Goal: Task Accomplishment & Management: Complete application form

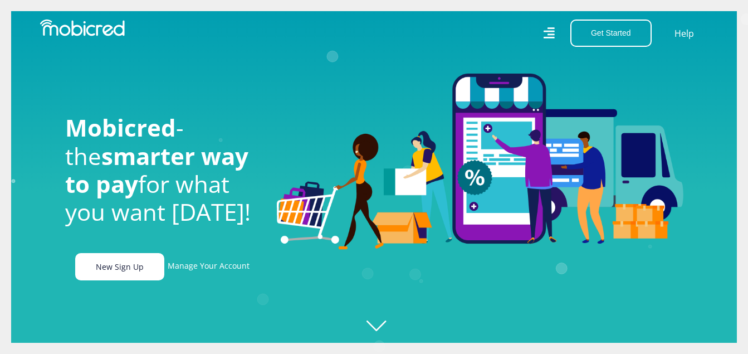
scroll to position [0, 794]
click at [108, 271] on link "New Sign Up" at bounding box center [119, 266] width 89 height 27
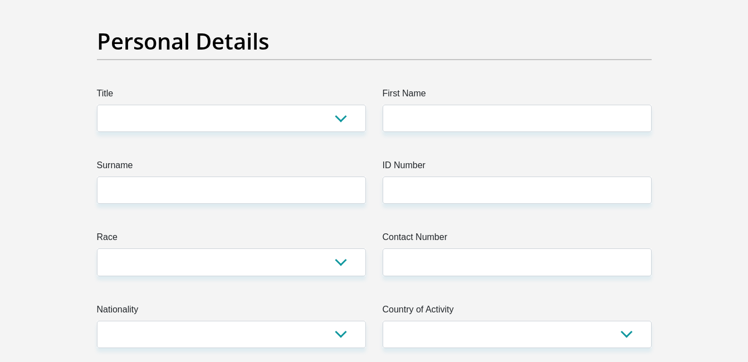
scroll to position [130, 0]
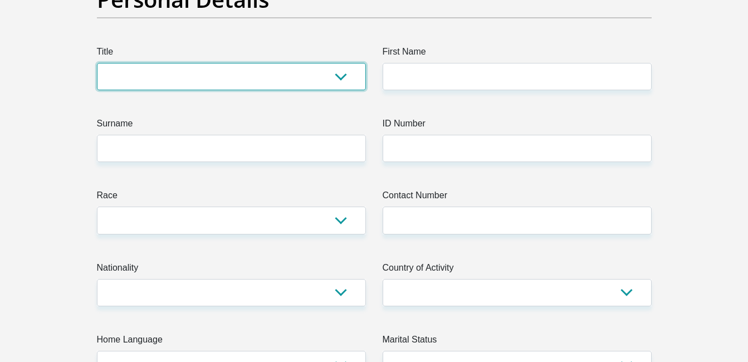
click at [235, 80] on select "Mr Ms Mrs Dr Other" at bounding box center [231, 76] width 269 height 27
select select "Mr"
click at [97, 63] on select "Mr Ms Mrs Dr Other" at bounding box center [231, 76] width 269 height 27
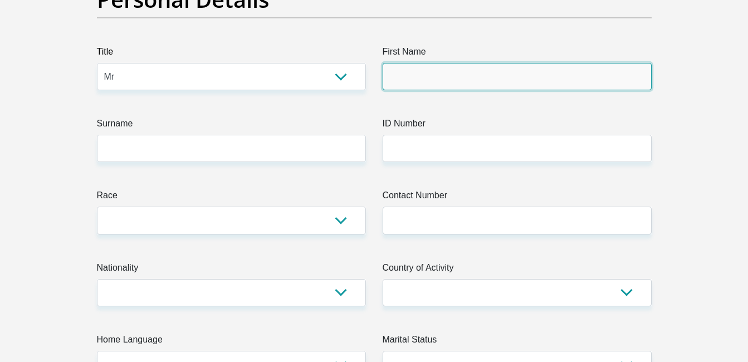
click at [407, 72] on input "First Name" at bounding box center [517, 76] width 269 height 27
type input "Shalom"
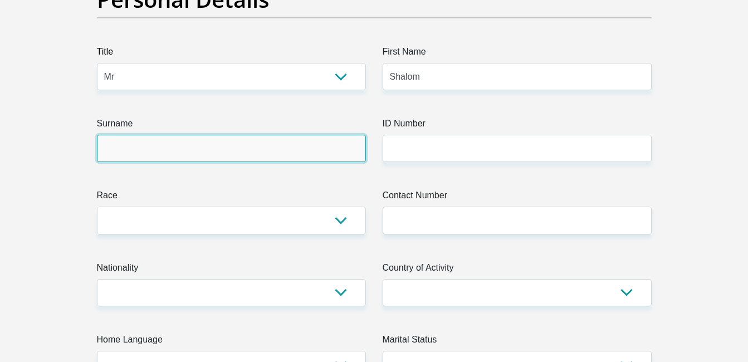
type input "deBeer"
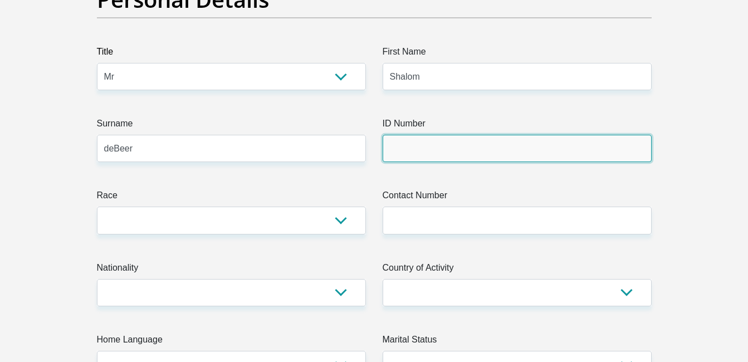
type input "9003025018081"
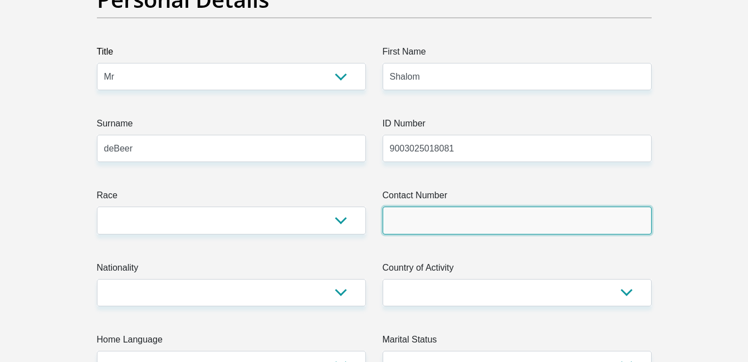
type input "0826355912"
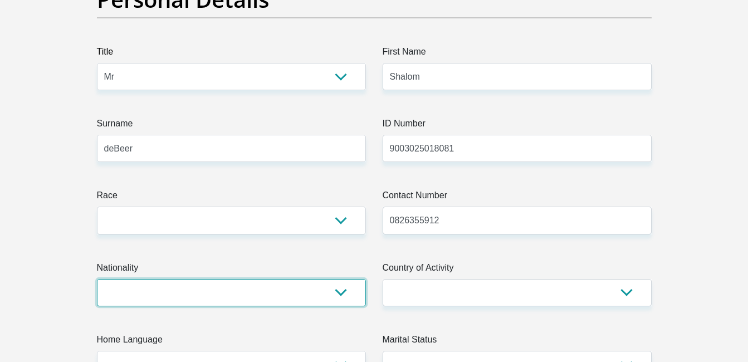
select select "ZAF"
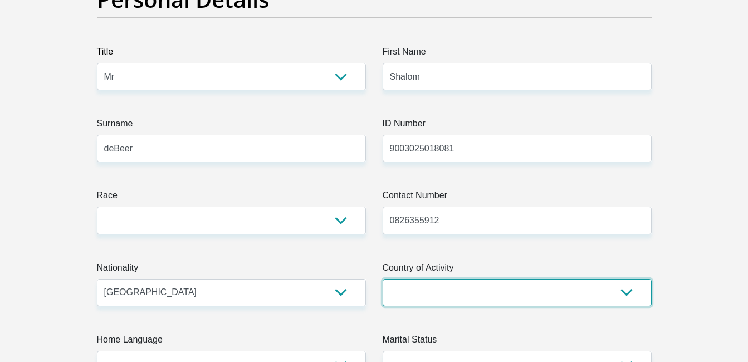
select select "ZAF"
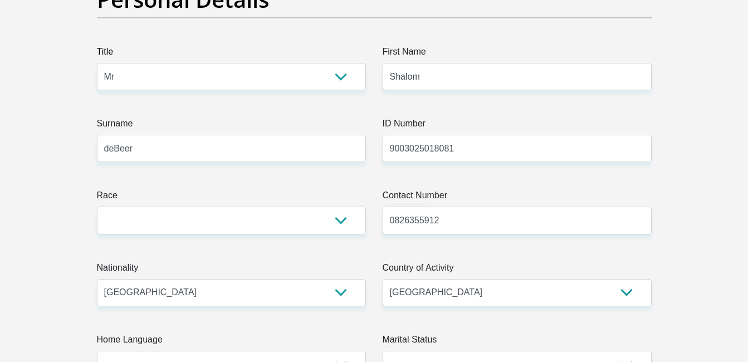
type input "1044 Main street"
type input "Shayandima"
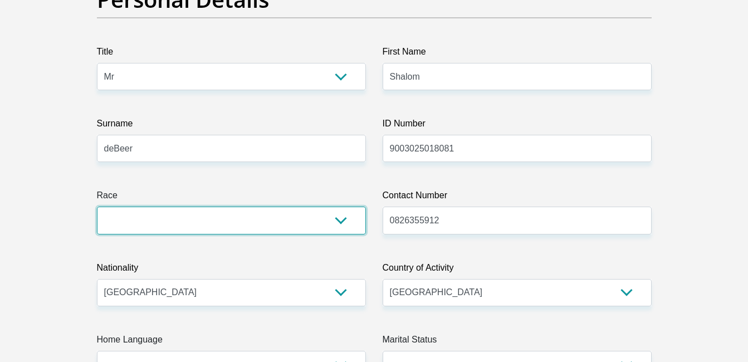
click at [278, 226] on select "Black Coloured Indian White Other" at bounding box center [231, 220] width 269 height 27
select select "4"
click at [97, 207] on select "Black Coloured Indian White Other" at bounding box center [231, 220] width 269 height 27
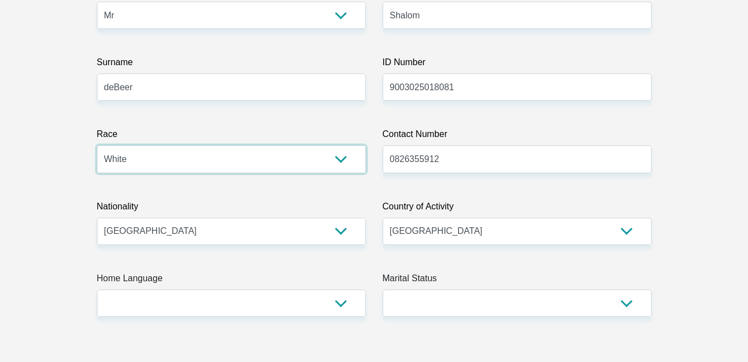
scroll to position [260, 0]
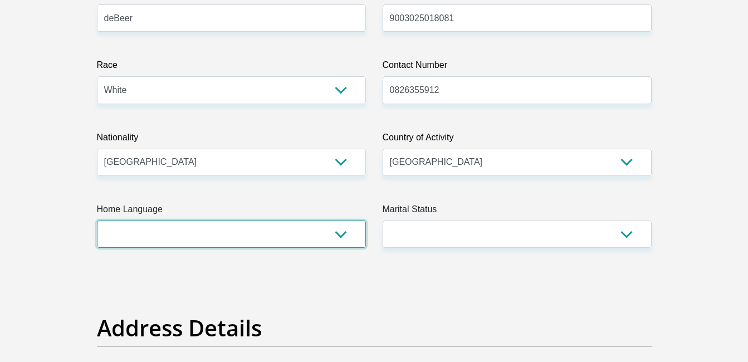
click at [291, 241] on select "Afrikaans English Sepedi South Ndebele Southern Sotho Swati Tsonga Tswana Venda…" at bounding box center [231, 234] width 269 height 27
select select "eng"
click at [97, 221] on select "Afrikaans English Sepedi South Ndebele Southern Sotho Swati Tsonga Tswana Venda…" at bounding box center [231, 234] width 269 height 27
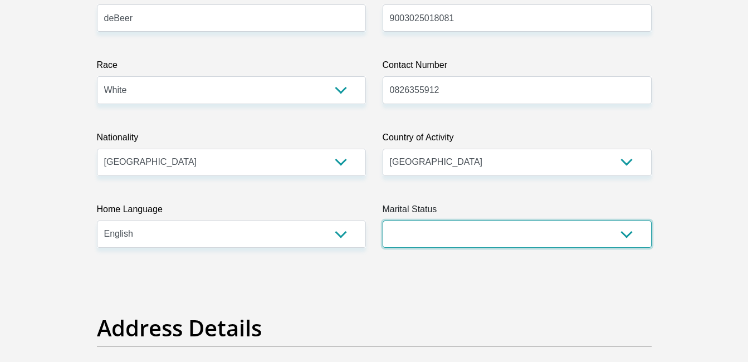
click at [473, 231] on select "Married ANC Single Divorced Widowed Married COP or Customary Law" at bounding box center [517, 234] width 269 height 27
select select "5"
click at [383, 221] on select "Married ANC Single Divorced Widowed Married COP or Customary Law" at bounding box center [517, 234] width 269 height 27
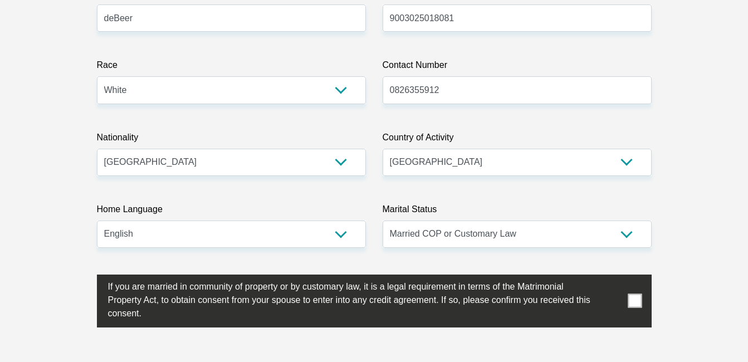
click at [636, 301] on span at bounding box center [635, 301] width 14 height 14
click at [86, 277] on input "checkbox" at bounding box center [86, 277] width 0 height 0
drag, startPoint x: 445, startPoint y: 90, endPoint x: 392, endPoint y: 91, distance: 53.5
click at [392, 91] on input "0826355912" at bounding box center [517, 89] width 269 height 27
type input "0826355912"
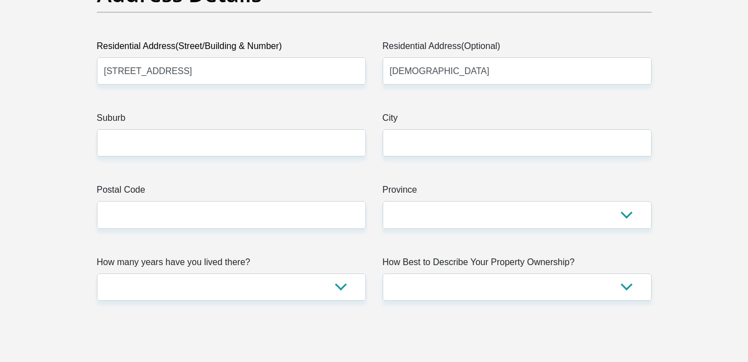
scroll to position [650, 0]
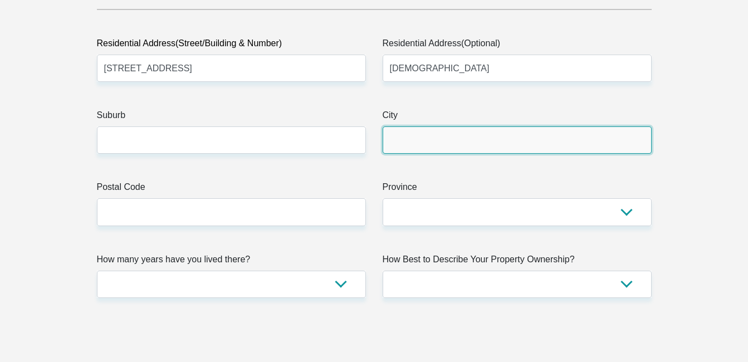
click at [495, 140] on input "City" at bounding box center [517, 139] width 269 height 27
type input "Thohoyandou"
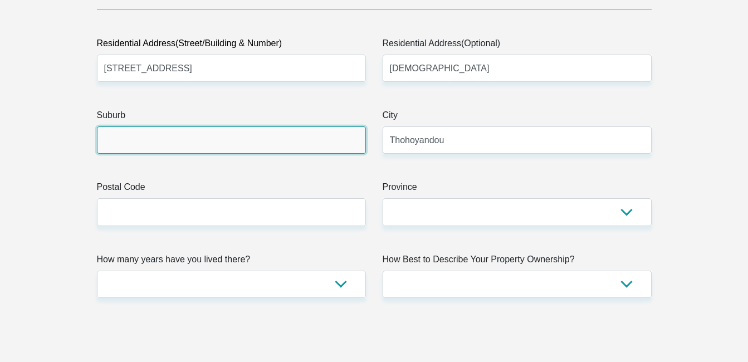
type input "Thohoyandou"
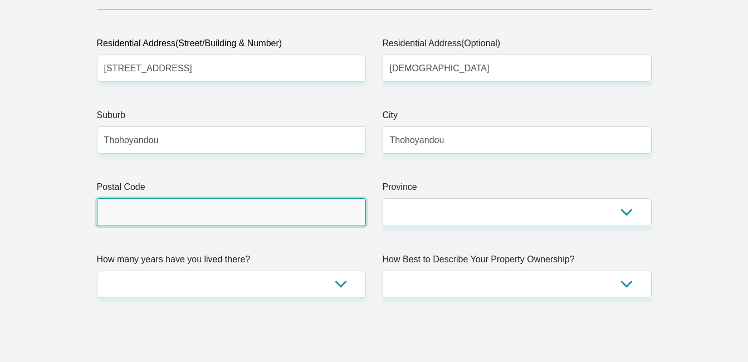
type input "0945"
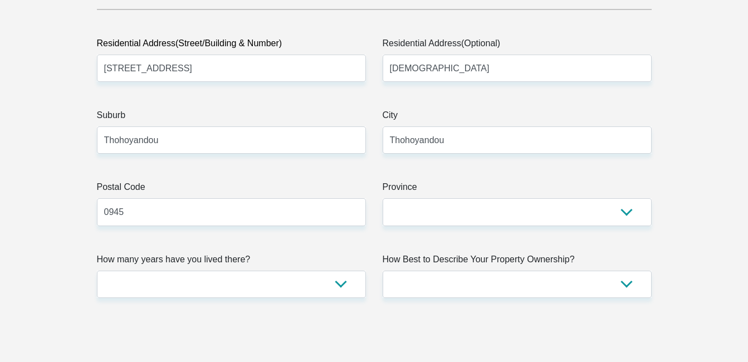
type input "s.debeerk@gmail.com"
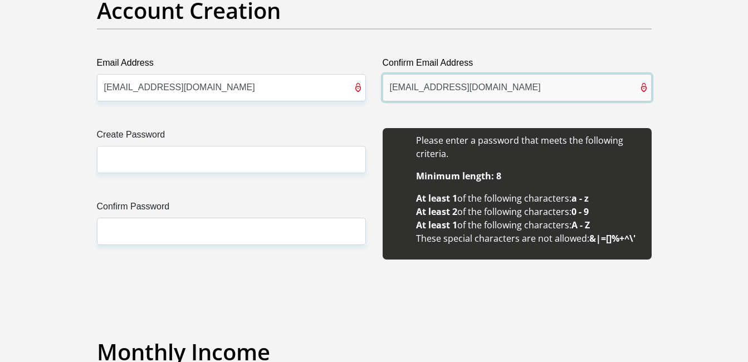
scroll to position [1054, 0]
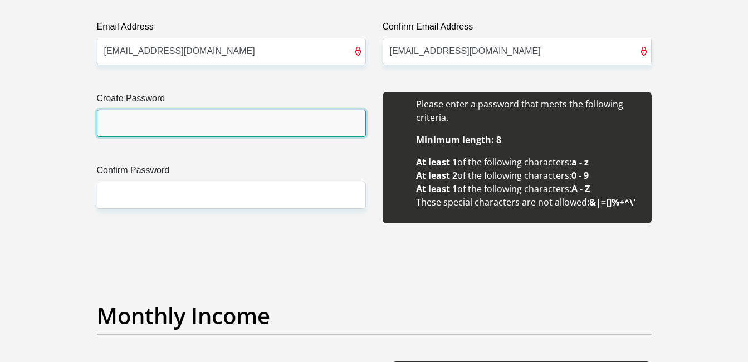
click at [217, 125] on input "Create Password" at bounding box center [231, 123] width 269 height 27
type input "Shalom@0203"
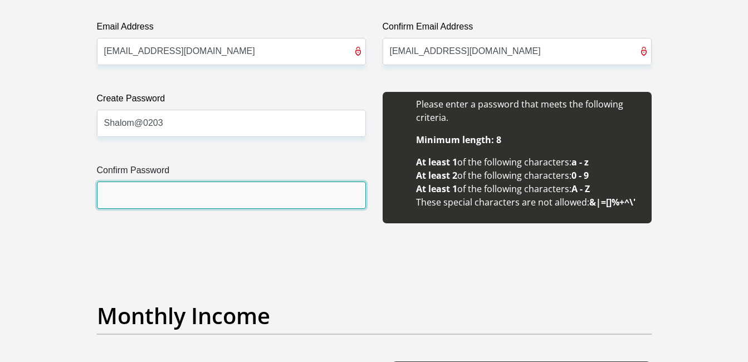
click at [116, 200] on input "Confirm Password" at bounding box center [231, 195] width 269 height 27
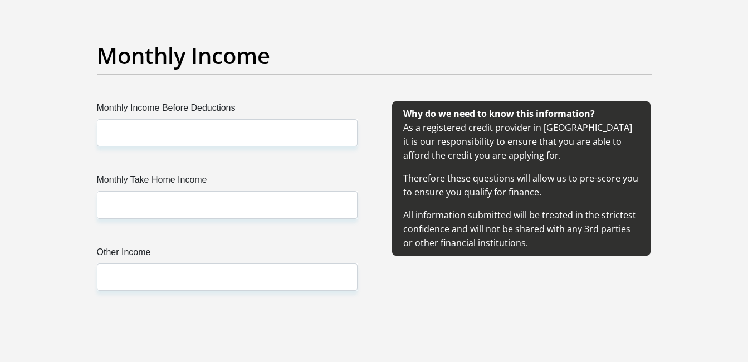
scroll to position [1332, 0]
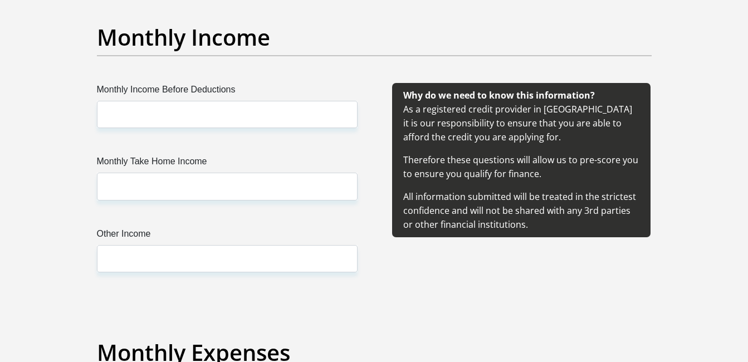
type input "Shalom@0203"
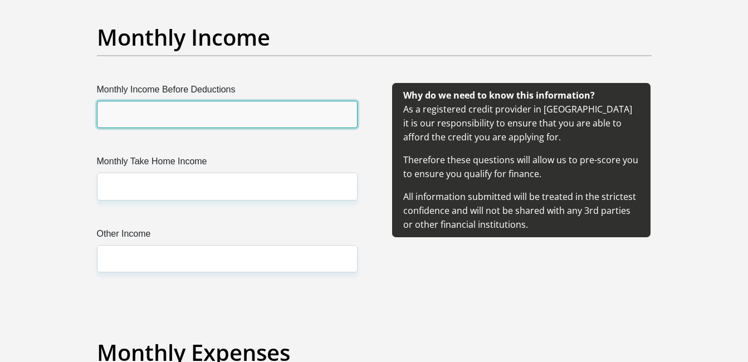
click at [173, 110] on input "Monthly Income Before Deductions" at bounding box center [227, 114] width 261 height 27
type input "15000"
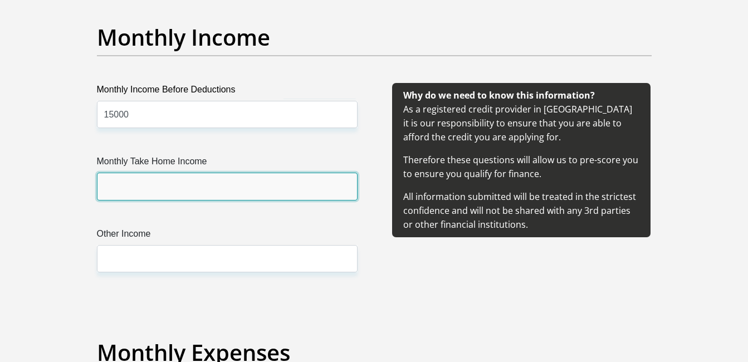
click at [116, 192] on input "Monthly Take Home Income" at bounding box center [227, 186] width 261 height 27
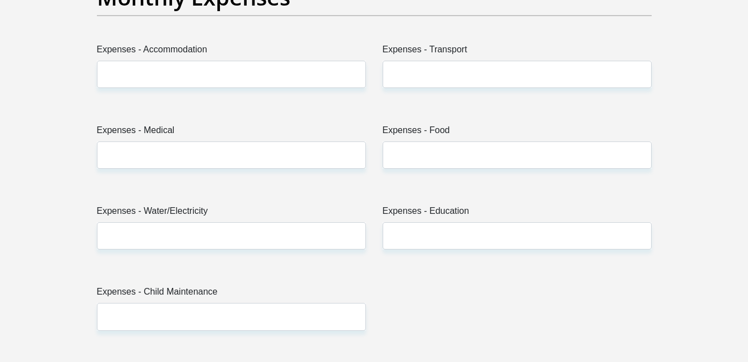
scroll to position [1704, 0]
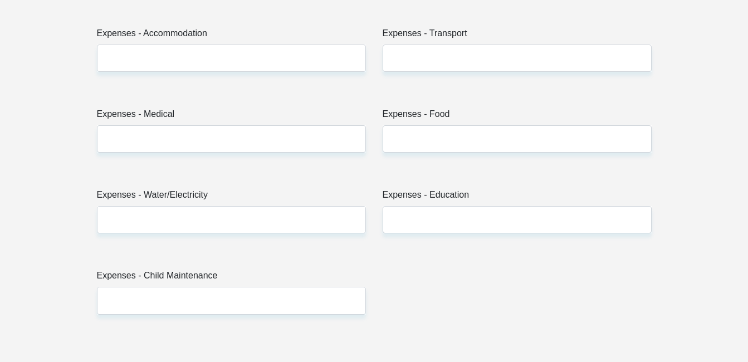
type input "11350"
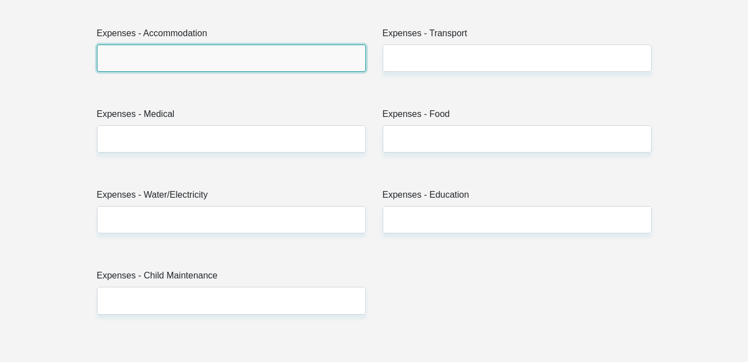
click at [213, 52] on input "Expenses - Accommodation" at bounding box center [231, 58] width 269 height 27
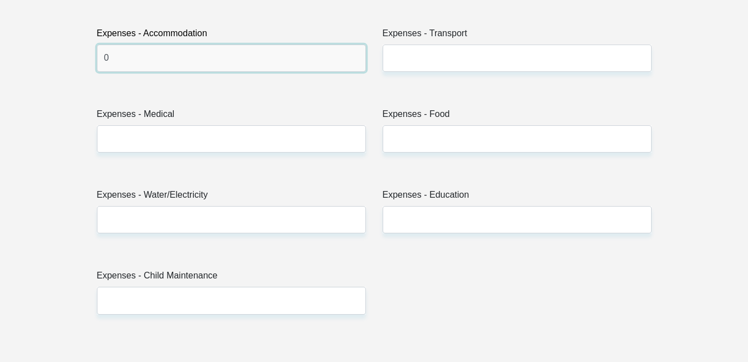
type input "0"
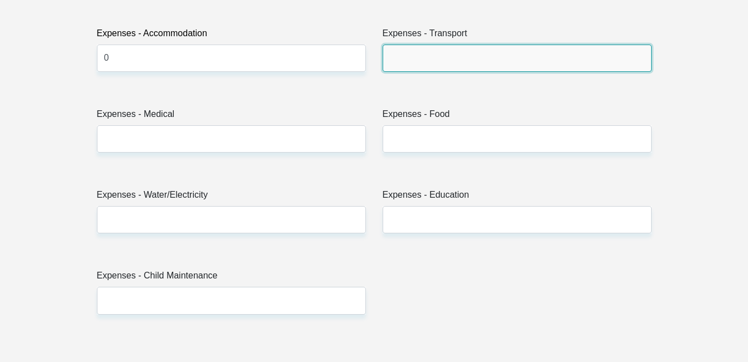
click at [401, 51] on input "Expenses - Transport" at bounding box center [517, 58] width 269 height 27
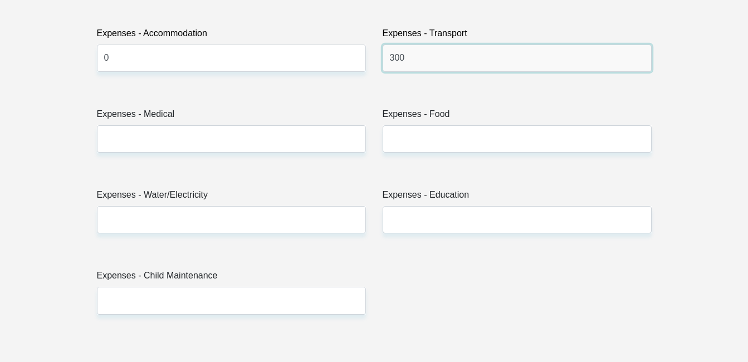
type input "300"
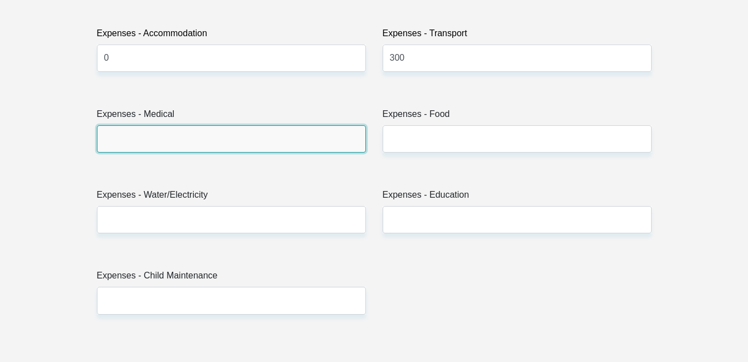
click at [238, 135] on input "Expenses - Medical" at bounding box center [231, 138] width 269 height 27
type input "0"
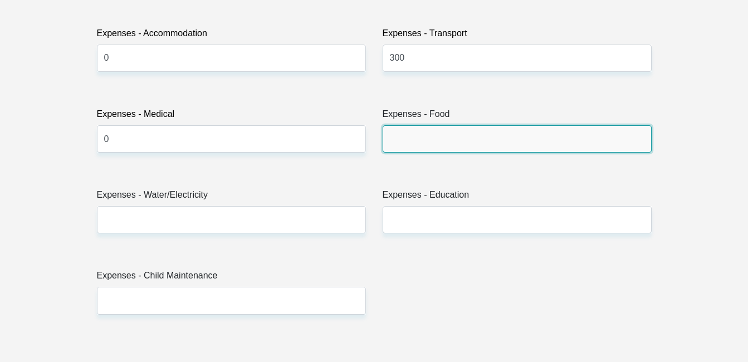
click at [471, 140] on input "Expenses - Food" at bounding box center [517, 138] width 269 height 27
type input "500"
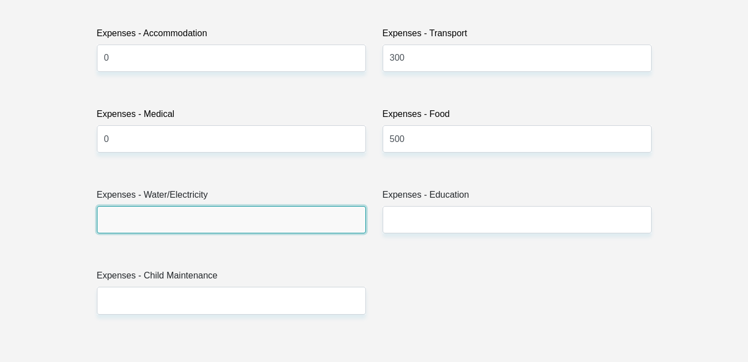
click at [221, 223] on input "Expenses - Water/Electricity" at bounding box center [231, 219] width 269 height 27
type input "0"
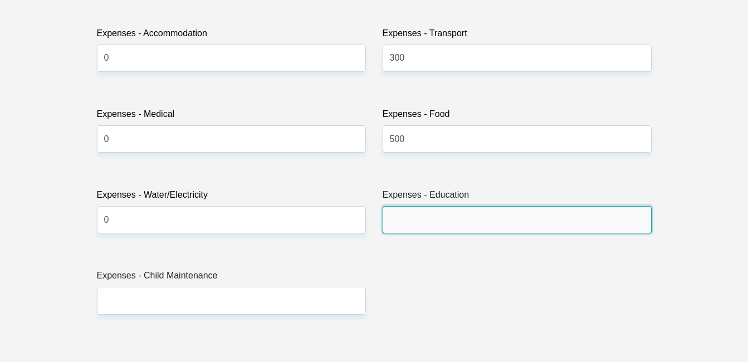
click at [505, 216] on input "Expenses - Education" at bounding box center [517, 219] width 269 height 27
type input "0"
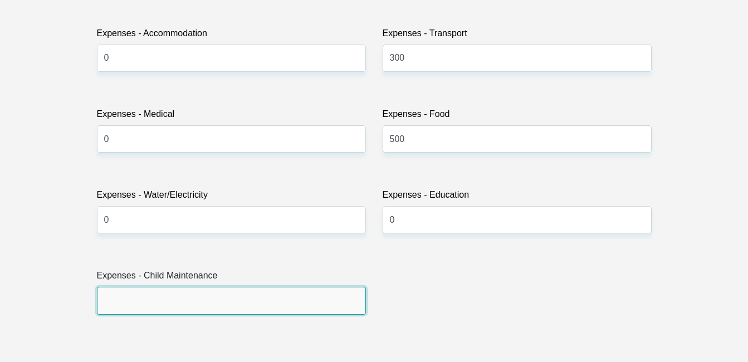
click at [171, 300] on input "Expenses - Child Maintenance" at bounding box center [231, 300] width 269 height 27
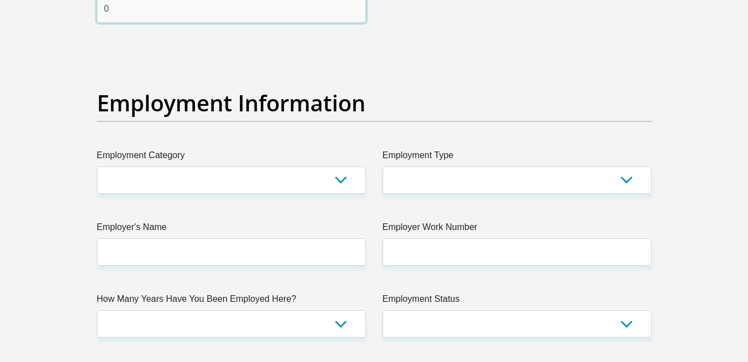
scroll to position [2019, 0]
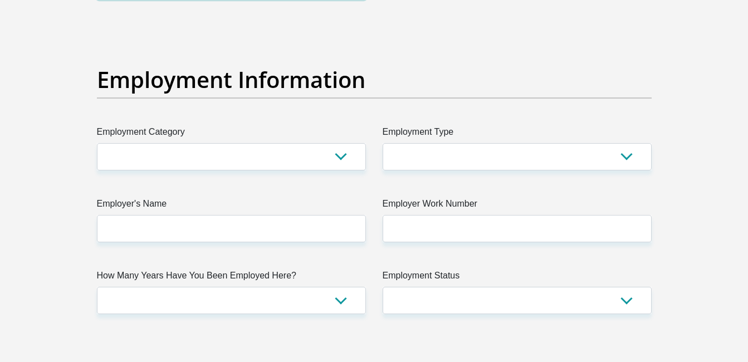
type input "0"
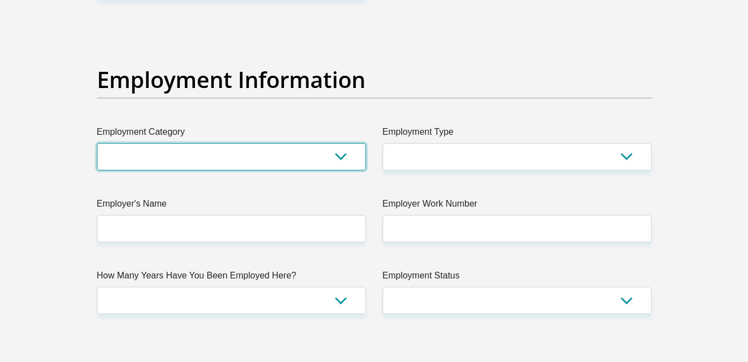
click at [291, 145] on select "AGRICULTURE ALCOHOL & TOBACCO CONSTRUCTION MATERIALS METALLURGY EQUIPMENT FOR R…" at bounding box center [231, 156] width 269 height 27
select select "24"
click at [97, 143] on select "AGRICULTURE ALCOHOL & TOBACCO CONSTRUCTION MATERIALS METALLURGY EQUIPMENT FOR R…" at bounding box center [231, 156] width 269 height 27
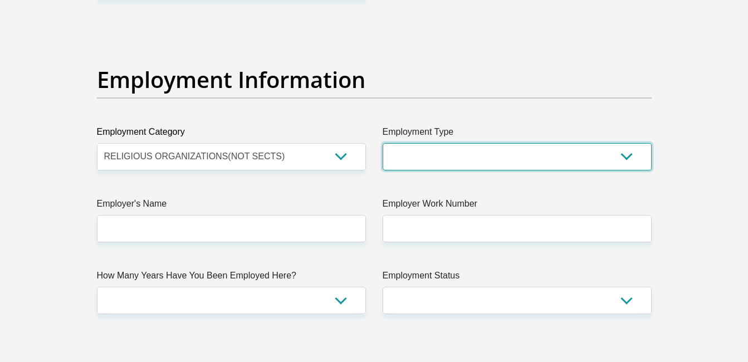
click at [454, 149] on select "College/Lecturer Craft Seller Creative Driver Executive Farmer Forces - Non Com…" at bounding box center [517, 156] width 269 height 27
select select "Teacher"
click at [383, 143] on select "College/Lecturer Craft Seller Creative Driver Executive Farmer Forces - Non Com…" at bounding box center [517, 156] width 269 height 27
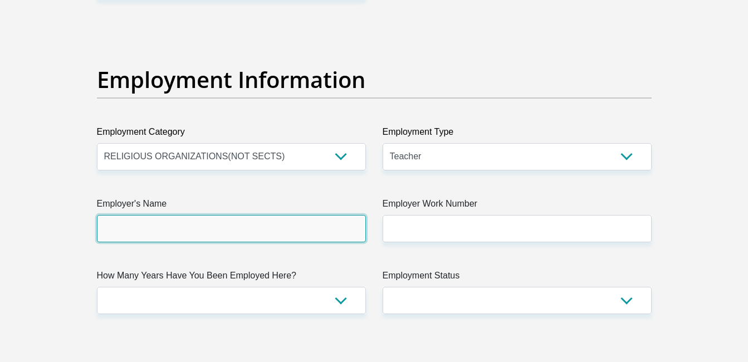
click at [188, 229] on input "Employer's Name" at bounding box center [231, 228] width 269 height 27
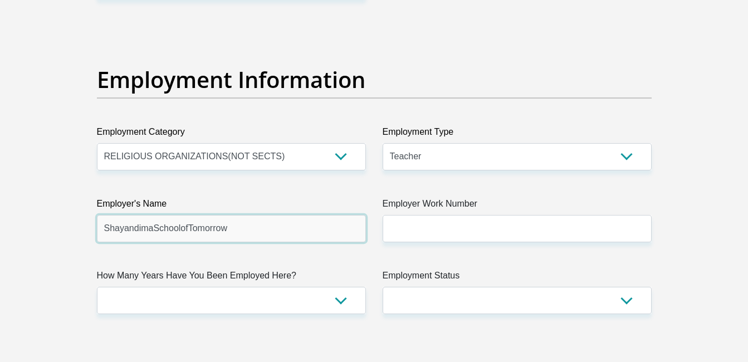
type input "ShayandimaSchoolofTomorrow"
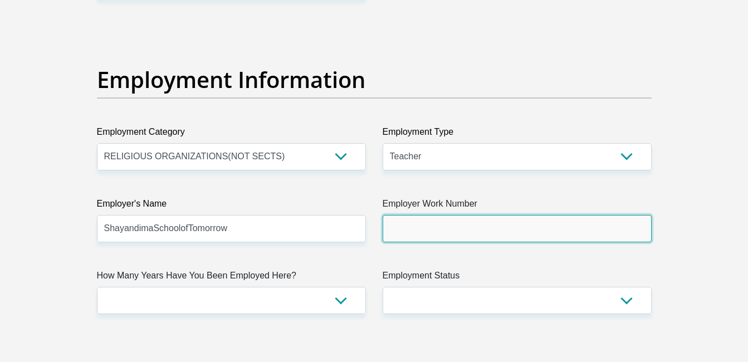
click at [442, 226] on input "Employer Work Number" at bounding box center [517, 228] width 269 height 27
type input "0765961023"
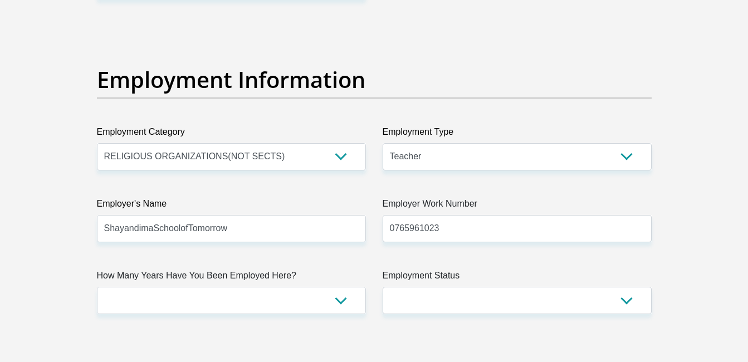
type input "Mari"
type input "de Beer"
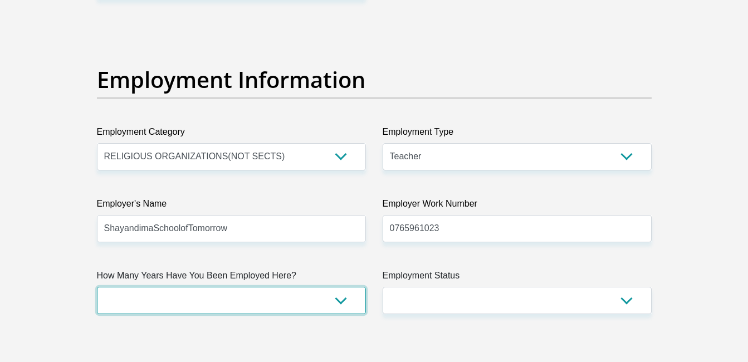
click at [162, 289] on select "less than 1 year 1-3 years 3-5 years 5+ years" at bounding box center [231, 300] width 269 height 27
select select "60"
click at [97, 287] on select "less than 1 year 1-3 years 3-5 years 5+ years" at bounding box center [231, 300] width 269 height 27
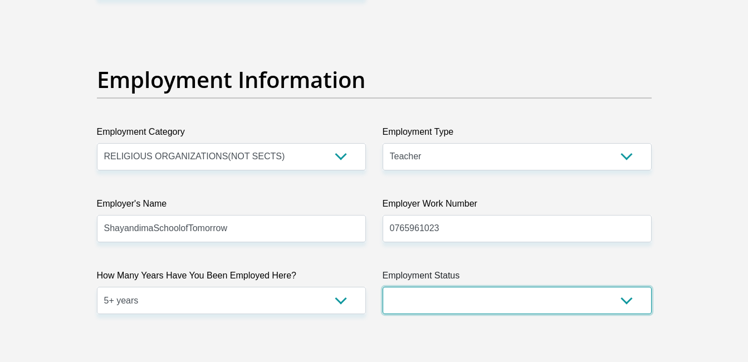
click at [491, 291] on select "Permanent/Full-time Part-time/Casual Contract Worker Self-Employed Housewife Re…" at bounding box center [517, 300] width 269 height 27
select select "1"
click at [383, 287] on select "Permanent/Full-time Part-time/Casual Contract Worker Self-Employed Housewife Re…" at bounding box center [517, 300] width 269 height 27
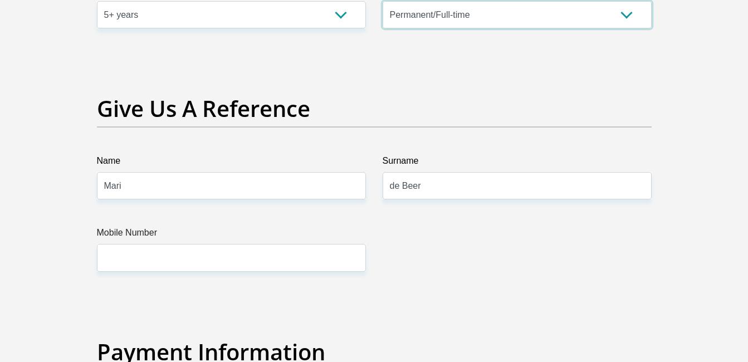
scroll to position [2316, 0]
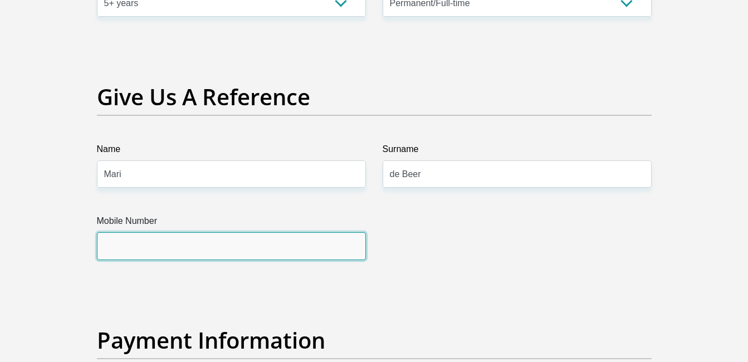
click at [233, 243] on input "Mobile Number" at bounding box center [231, 245] width 269 height 27
type input "0826355912"
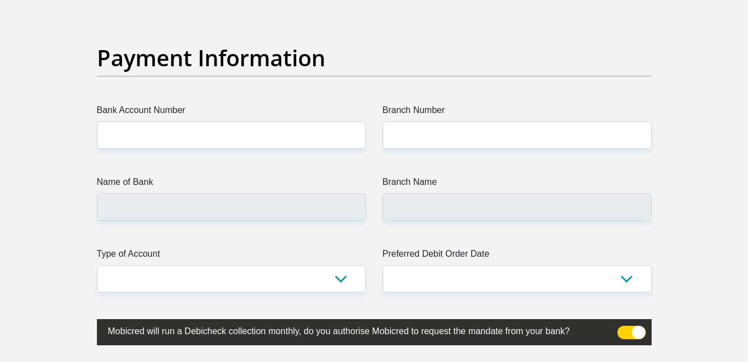
scroll to position [2576, 0]
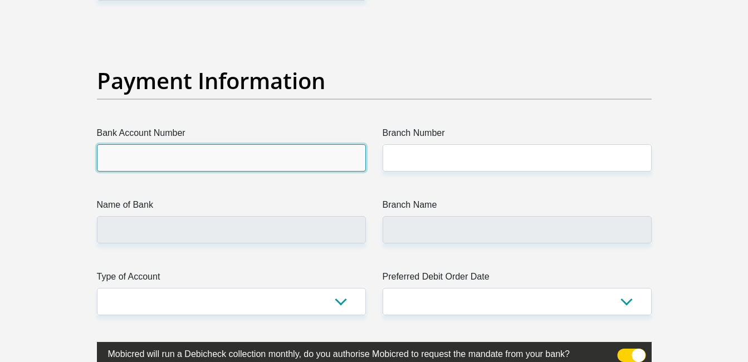
click at [200, 159] on input "Bank Account Number" at bounding box center [231, 157] width 269 height 27
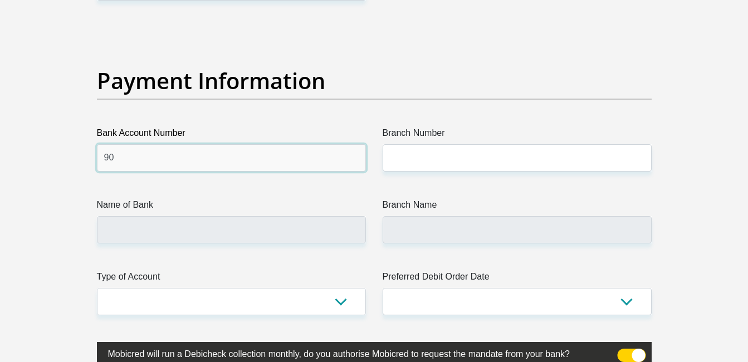
type input "9"
type input "4"
